Goal: Information Seeking & Learning: Learn about a topic

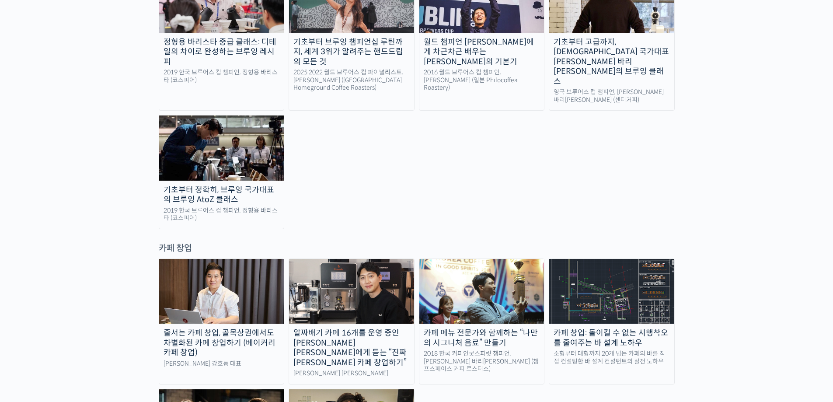
scroll to position [1662, 0]
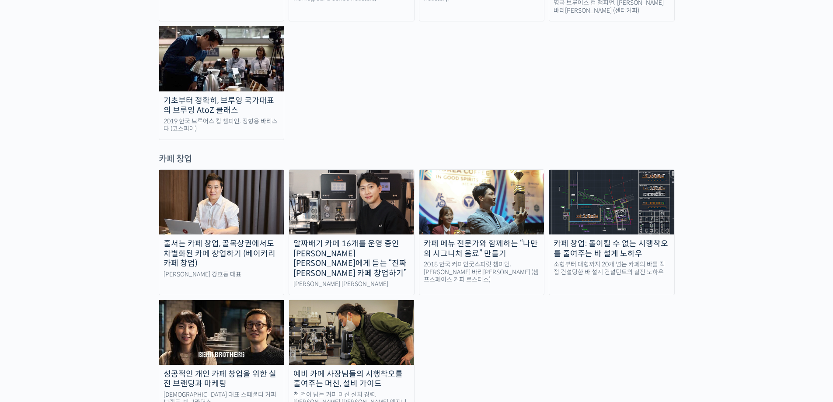
click at [571, 261] on div "소형부터 대형까지 20개 넘는 카페의 바를 직접 컨설팅한 바 설계 컨설턴트의 실전 노하우" at bounding box center [611, 268] width 125 height 15
click at [390, 369] on div "예비 카페 사장님들의 시행착오를 줄여주는 머신, 설비 가이드" at bounding box center [351, 379] width 125 height 20
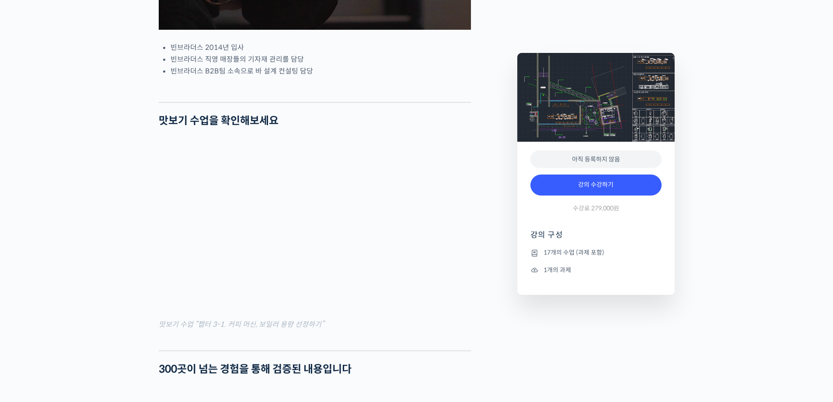
scroll to position [525, 0]
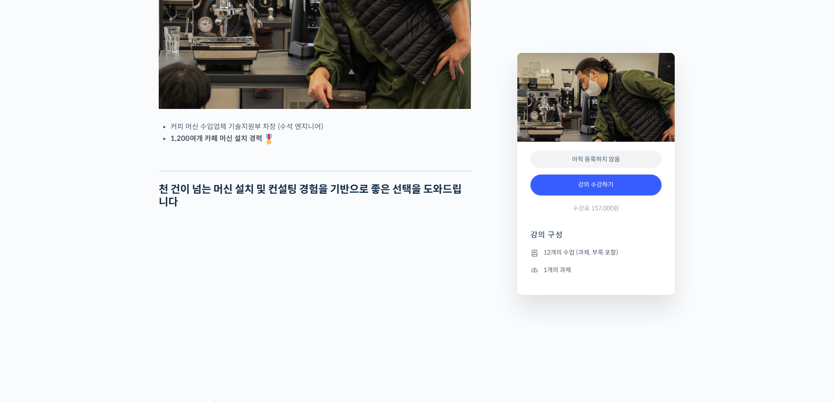
scroll to position [175, 0]
